Goal: Transaction & Acquisition: Download file/media

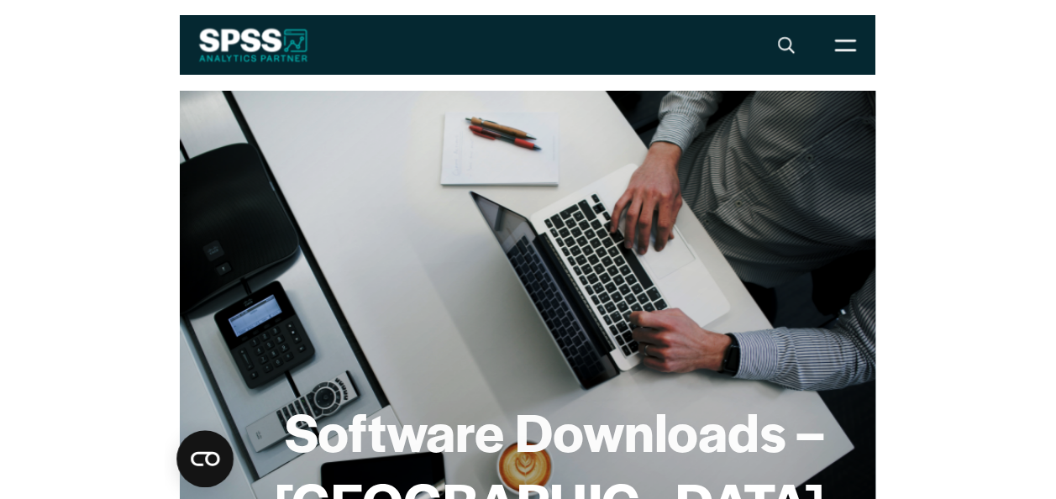
scroll to position [74, 0]
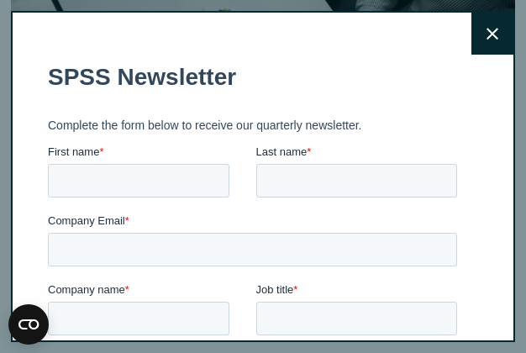
drag, startPoint x: 514, startPoint y: 39, endPoint x: 500, endPoint y: 135, distance: 96.8
click at [471, 33] on button "Close" at bounding box center [492, 34] width 42 height 42
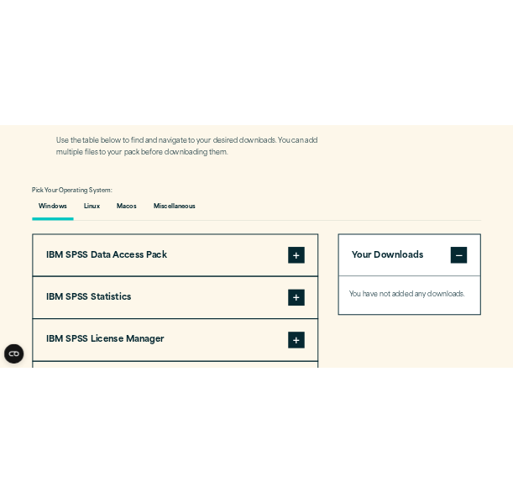
scroll to position [1198, 0]
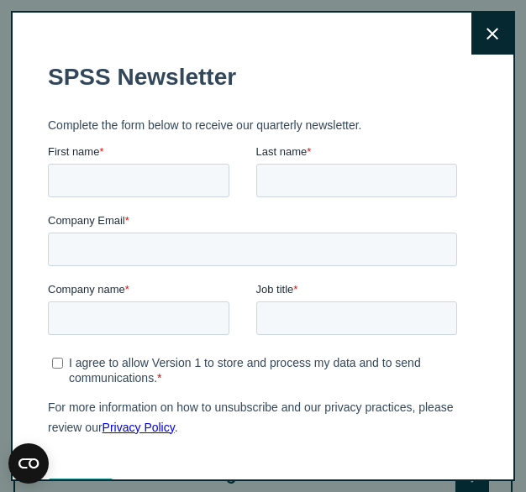
click at [480, 24] on button "Close" at bounding box center [492, 34] width 42 height 42
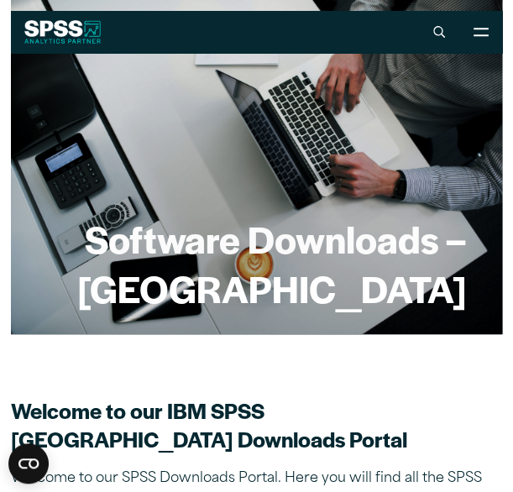
scroll to position [59, 0]
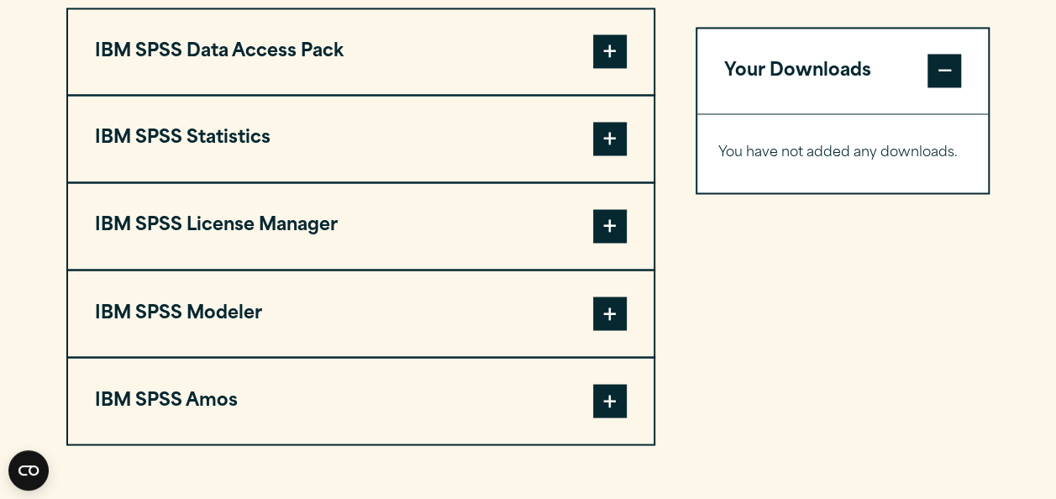
scroll to position [1335, 0]
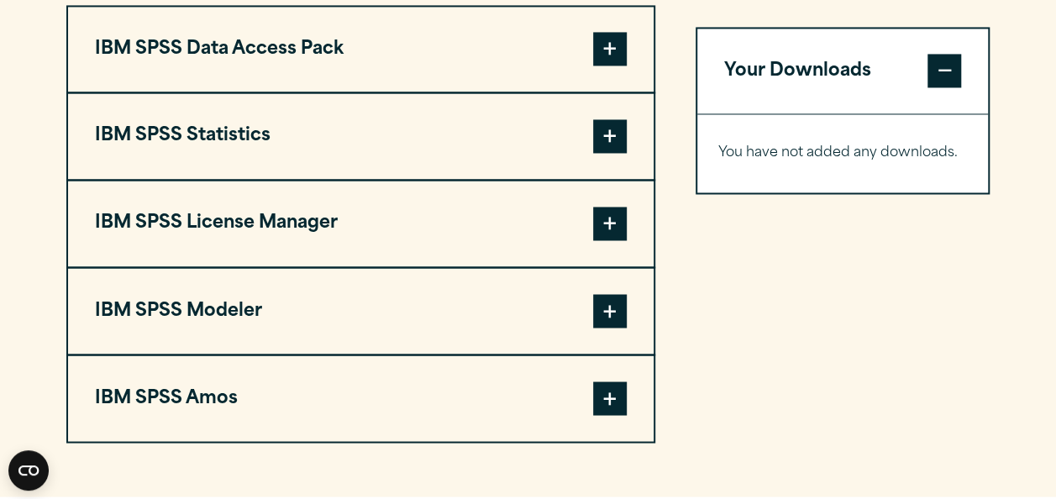
click at [225, 165] on button "IBM SPSS Statistics" at bounding box center [360, 136] width 585 height 86
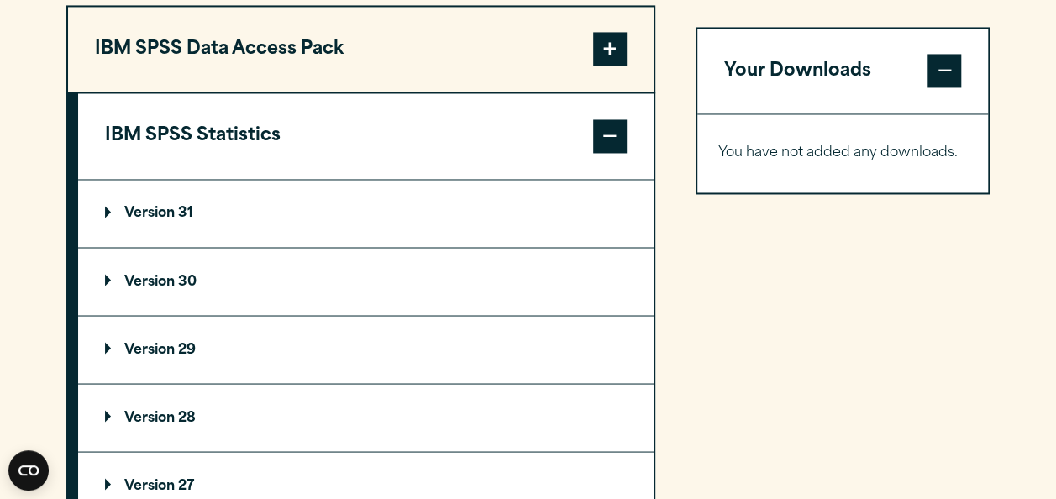
click at [137, 288] on p "Version 30" at bounding box center [151, 281] width 92 height 13
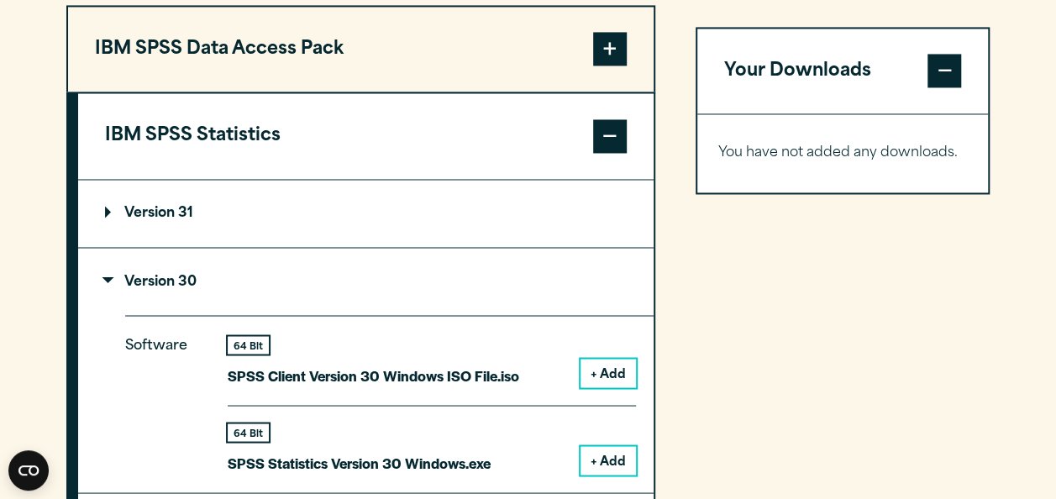
drag, startPoint x: 1053, startPoint y: 242, endPoint x: 1053, endPoint y: 286, distance: 44.5
click at [1053, 286] on section "Select your software downloads Use the table below to find and navigate to your…" at bounding box center [528, 387] width 1056 height 1389
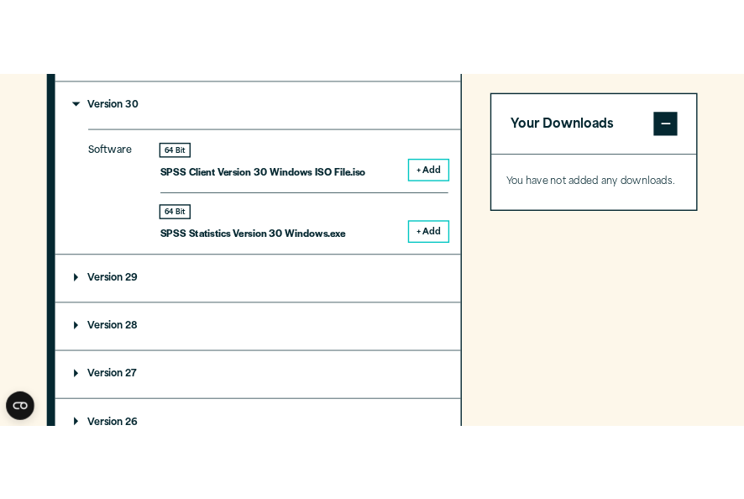
scroll to position [1545, 0]
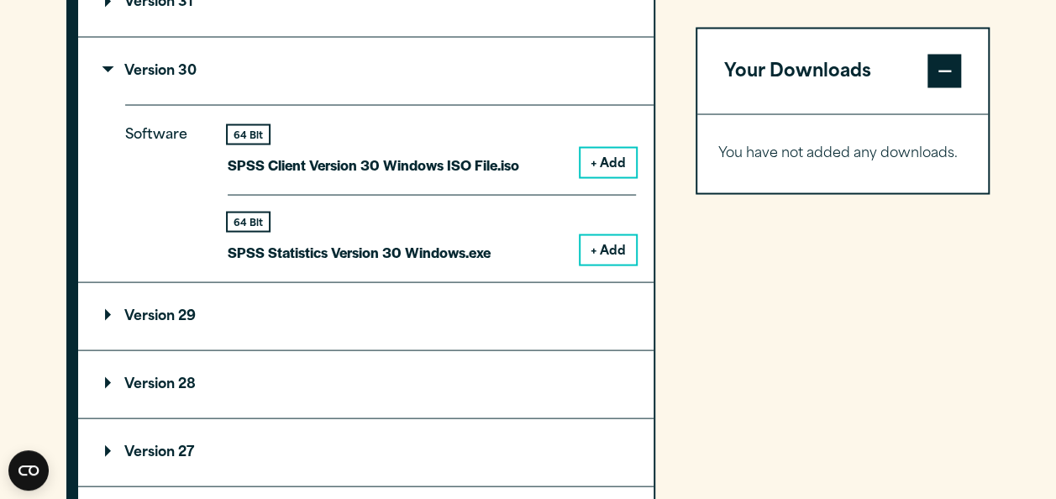
click at [606, 264] on button "+ Add" at bounding box center [607, 249] width 55 height 29
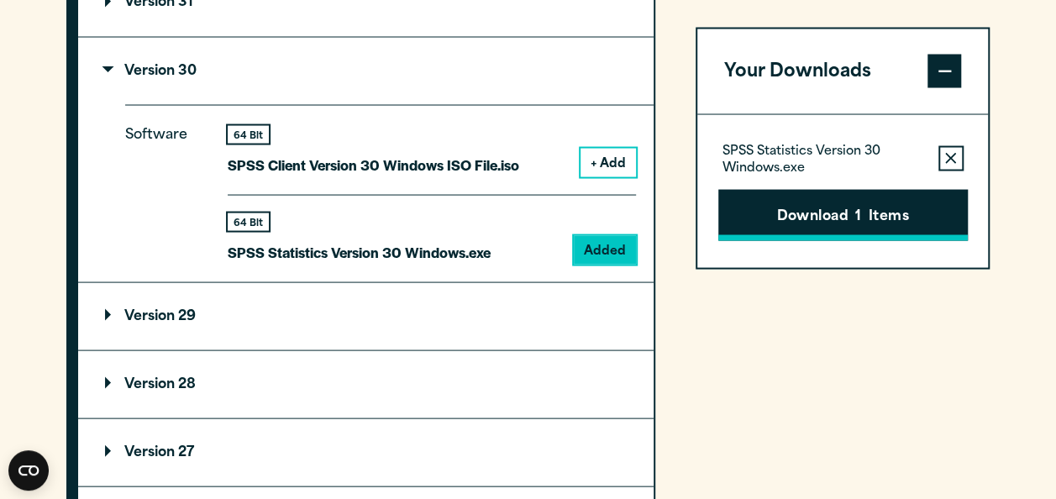
click at [867, 213] on button "Download 1 Items" at bounding box center [842, 215] width 249 height 52
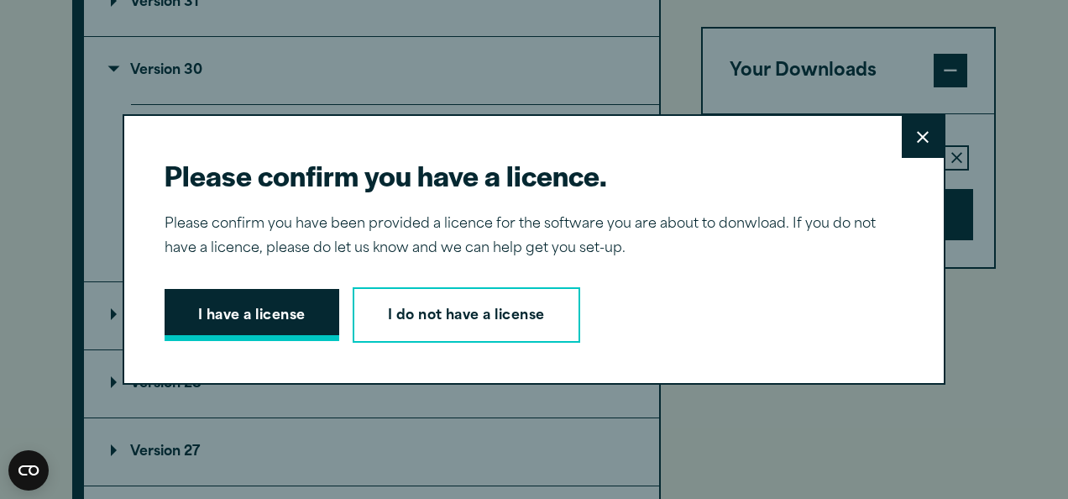
click at [282, 316] on button "I have a license" at bounding box center [252, 315] width 175 height 52
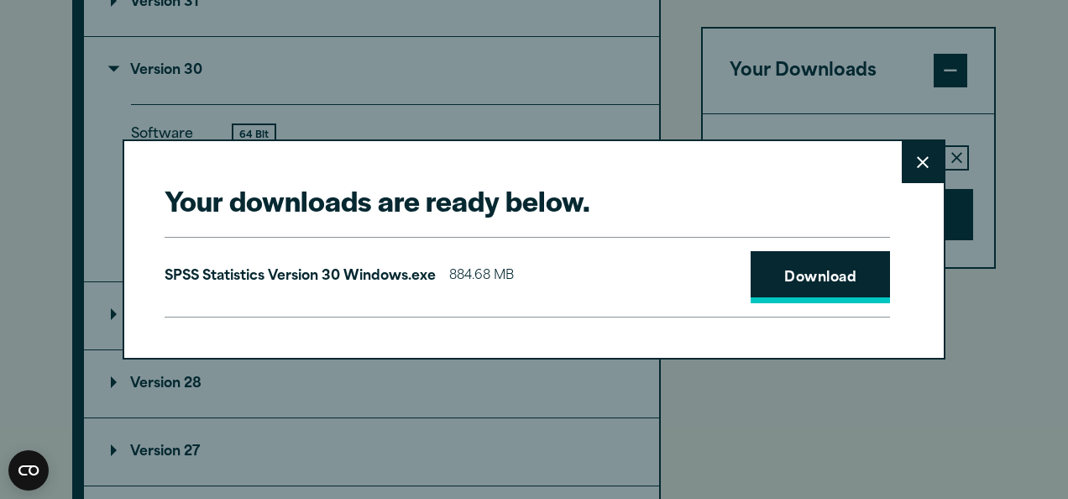
click at [797, 280] on link "Download" at bounding box center [820, 277] width 139 height 52
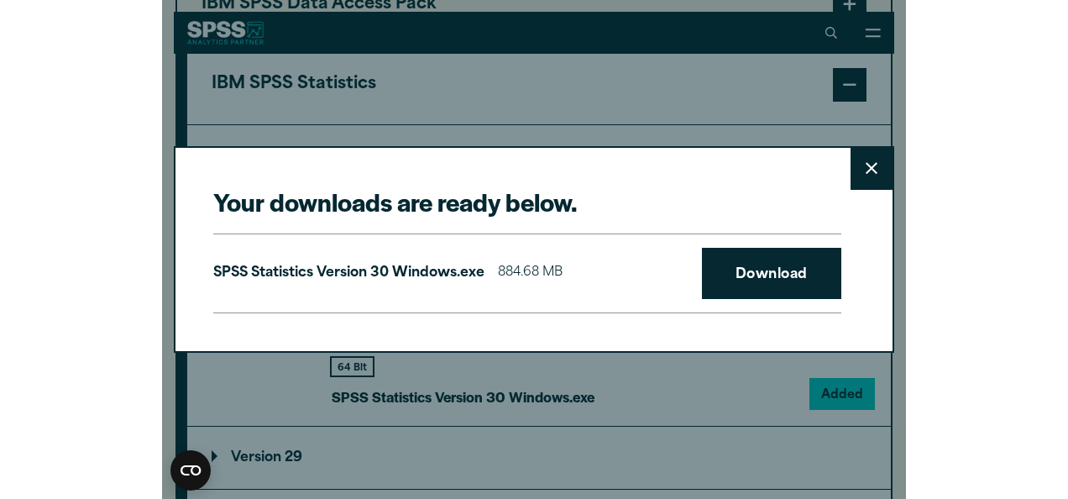
scroll to position [1540, 0]
